Goal: Information Seeking & Learning: Learn about a topic

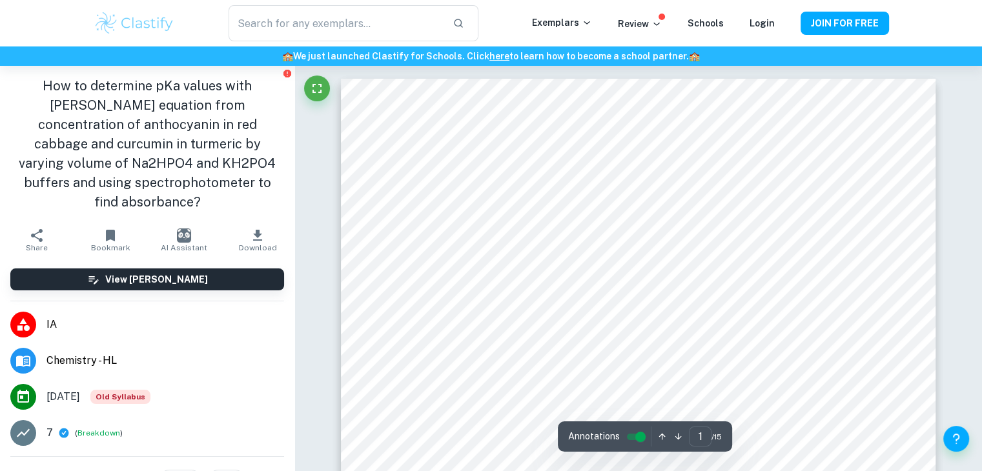
scroll to position [72, 0]
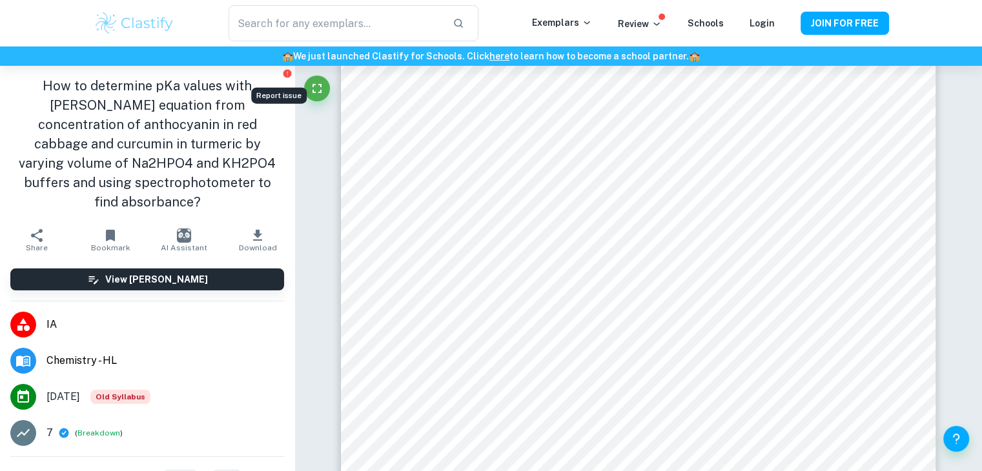
click at [283, 71] on icon "Report issue" at bounding box center [287, 74] width 8 height 8
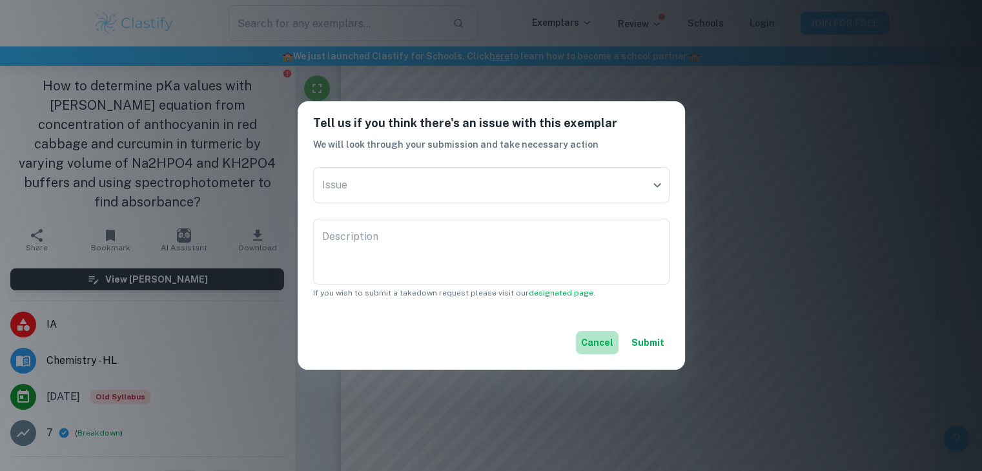
click at [588, 338] on button "Cancel" at bounding box center [597, 342] width 43 height 23
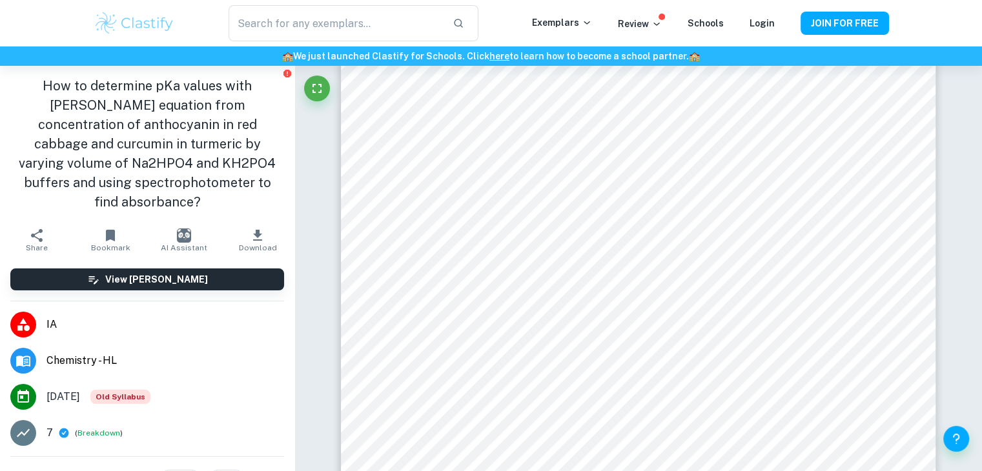
click at [44, 25] on div "​ Exemplars Review Schools Login JOIN FOR FREE" at bounding box center [491, 23] width 982 height 46
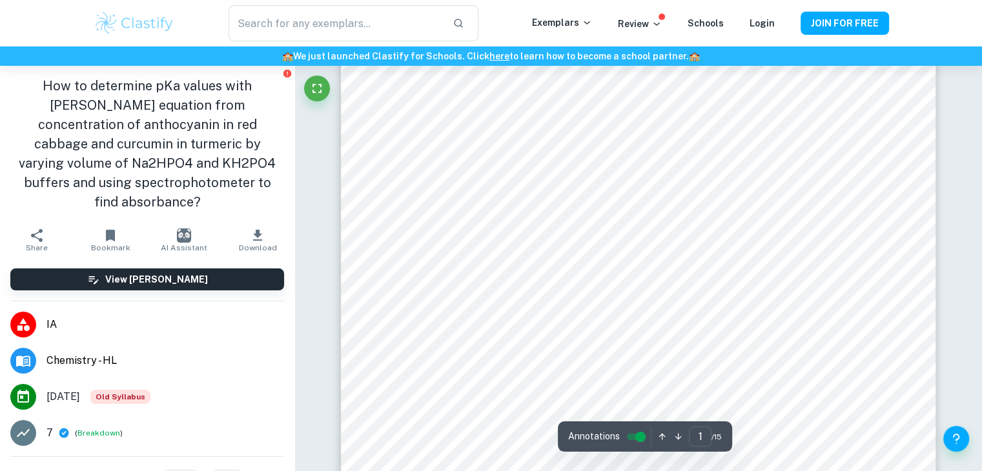
scroll to position [0, 0]
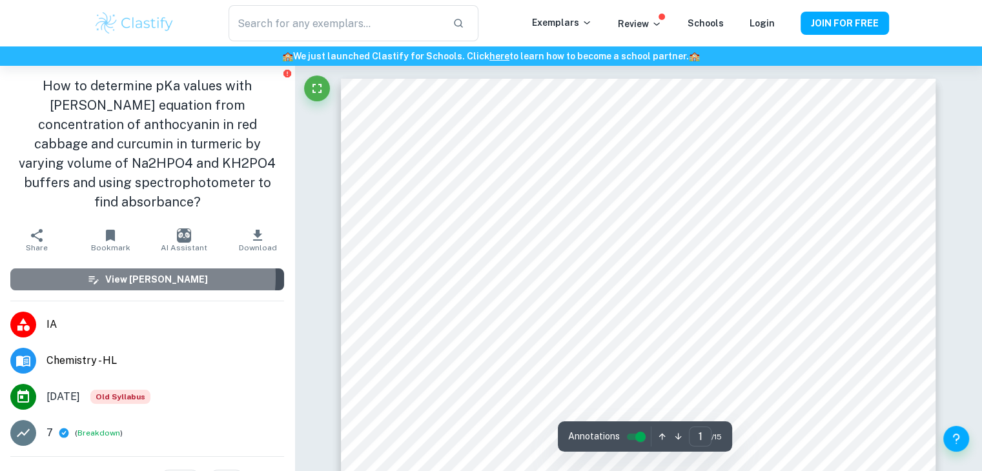
click at [136, 277] on h6 "View [PERSON_NAME]" at bounding box center [156, 279] width 103 height 14
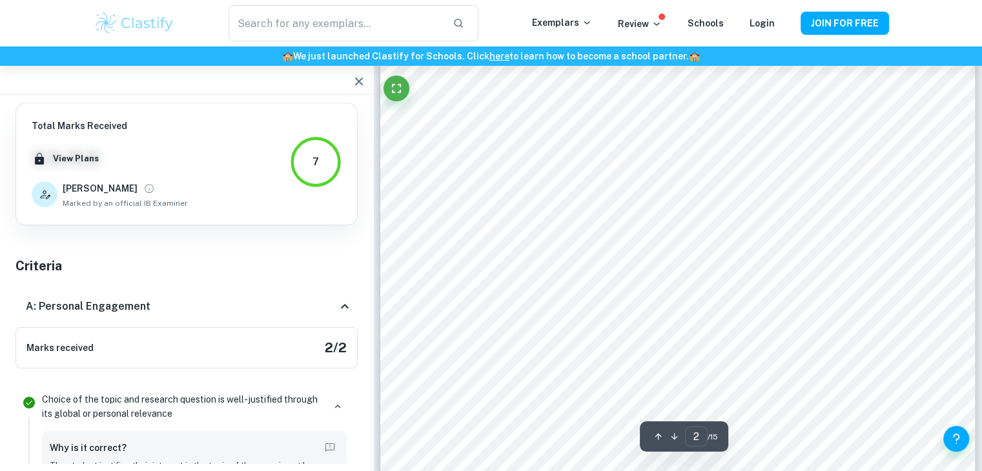
scroll to position [1237, 0]
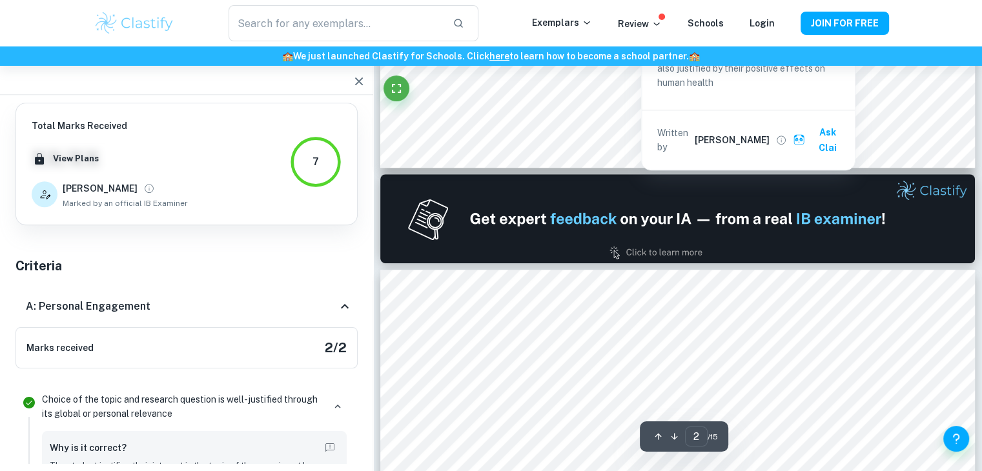
type input "1"
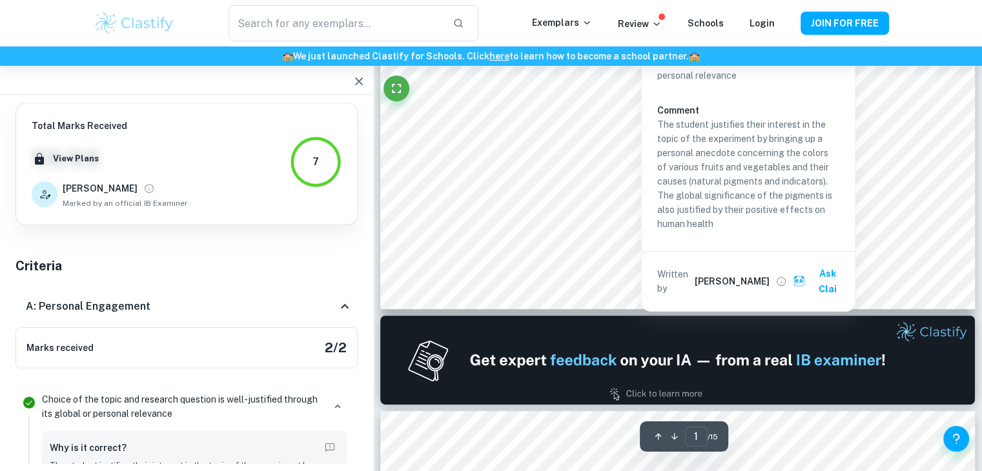
scroll to position [194, 0]
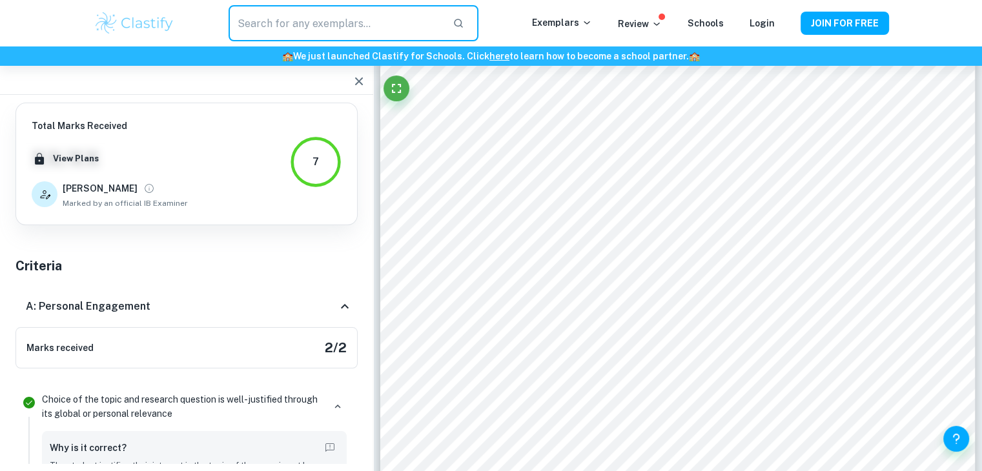
click at [282, 25] on input "text" at bounding box center [335, 23] width 213 height 36
type input "organic chemistry"
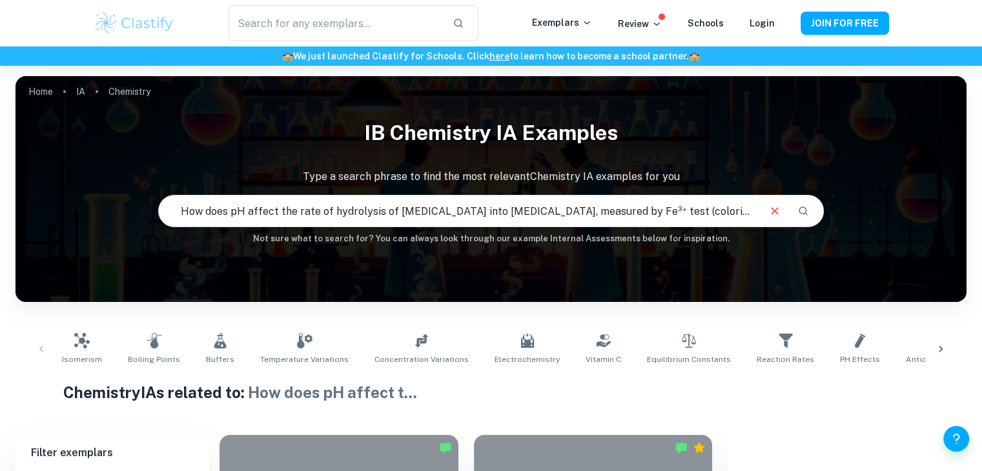
scroll to position [5317, 0]
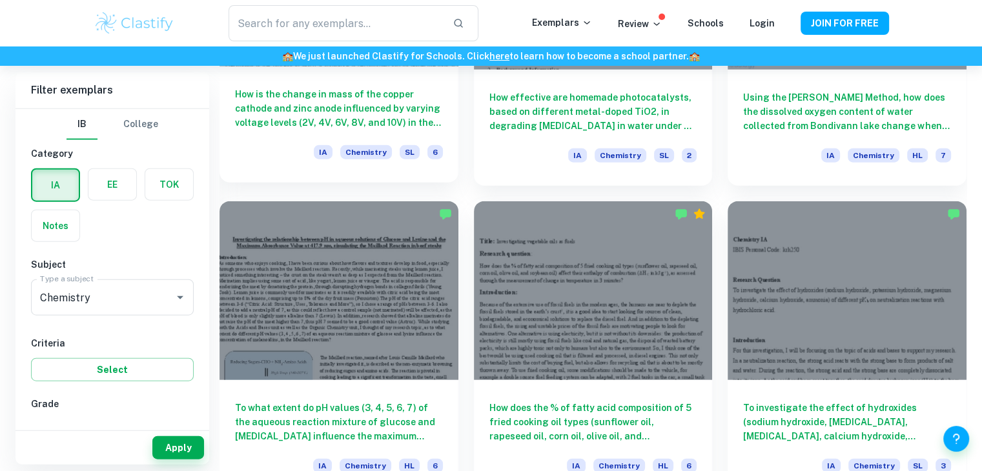
scroll to position [3052, 0]
